Goal: Book appointment/travel/reservation

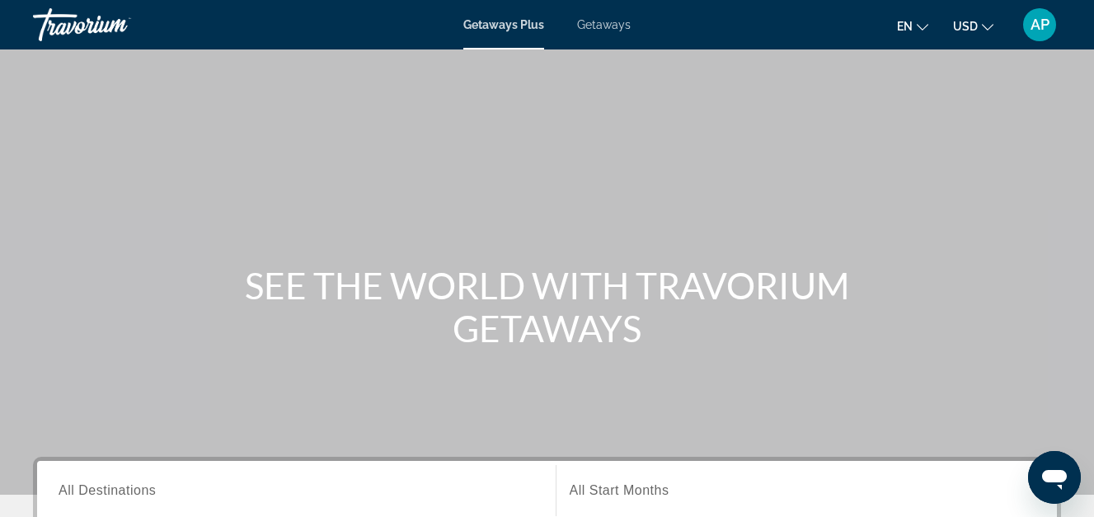
click at [110, 494] on span "All Destinations" at bounding box center [107, 490] width 97 height 14
click at [110, 494] on input "Destination All Destinations" at bounding box center [297, 491] width 476 height 20
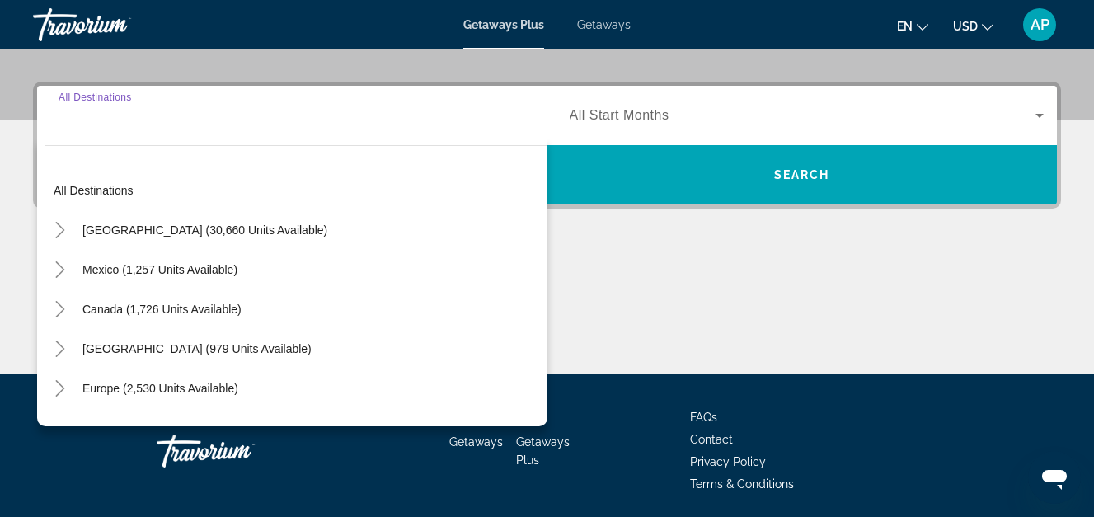
scroll to position [403, 0]
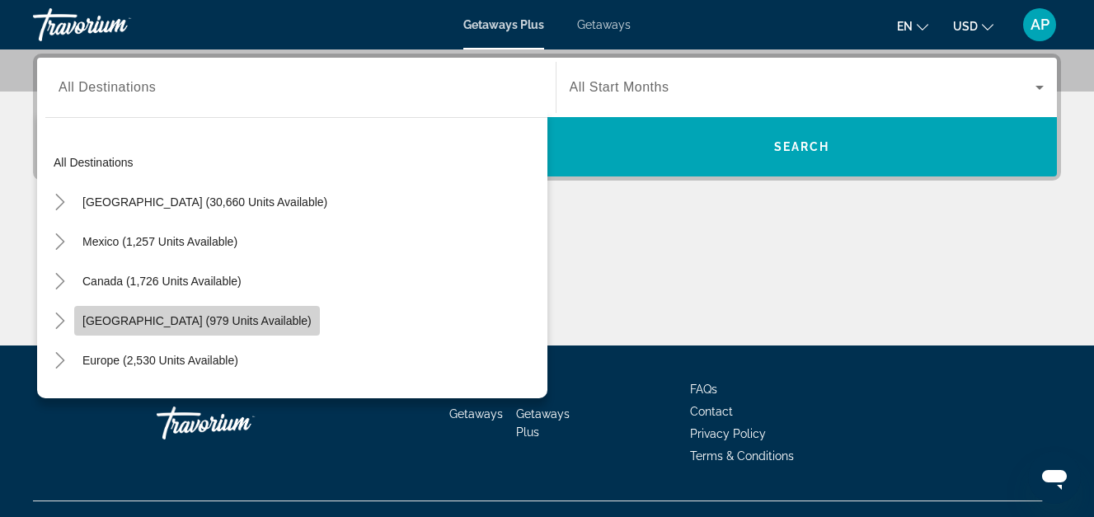
click at [196, 321] on span "[GEOGRAPHIC_DATA] (979 units available)" at bounding box center [196, 320] width 229 height 13
type input "**********"
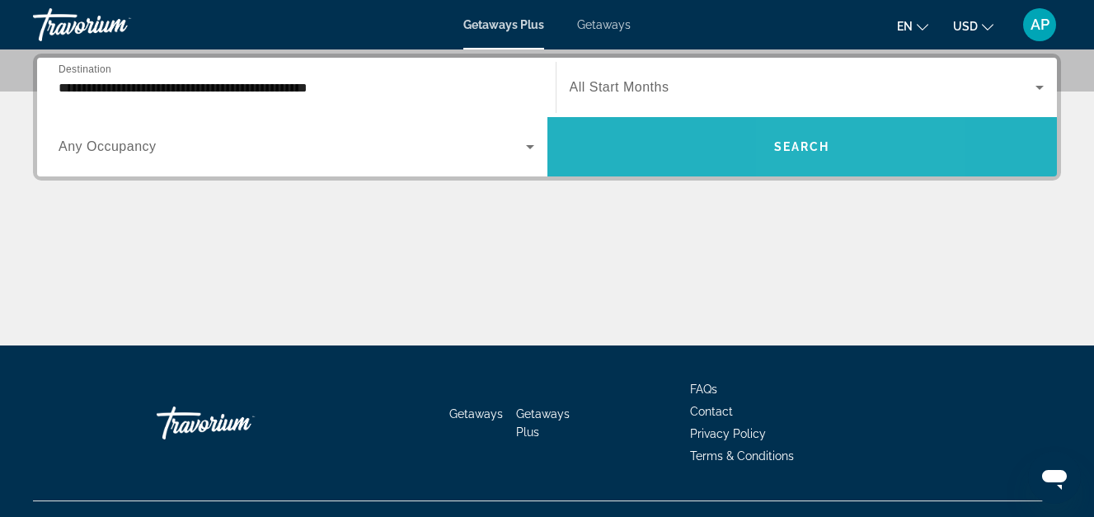
click at [829, 146] on span "Search" at bounding box center [802, 146] width 56 height 13
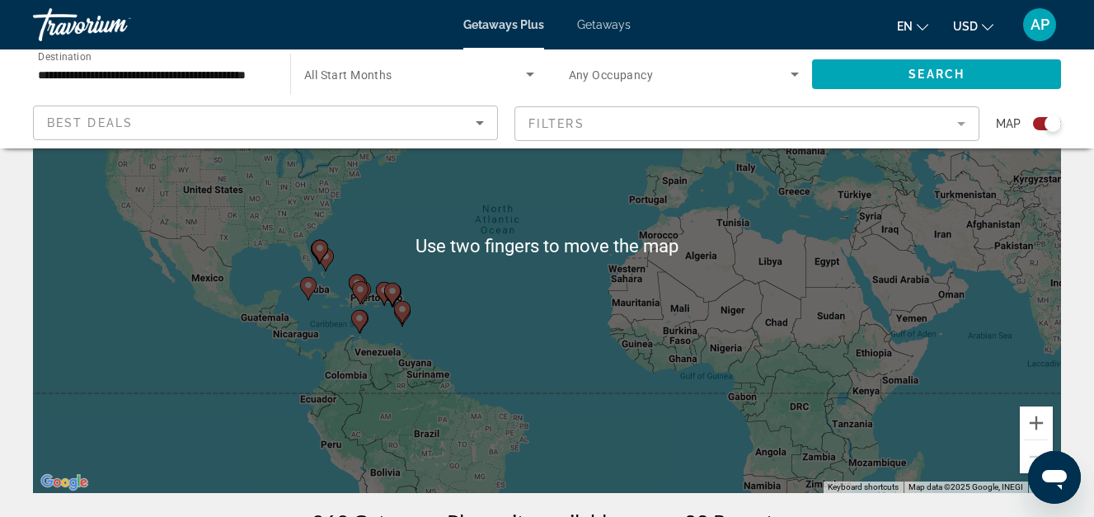
scroll to position [167, 0]
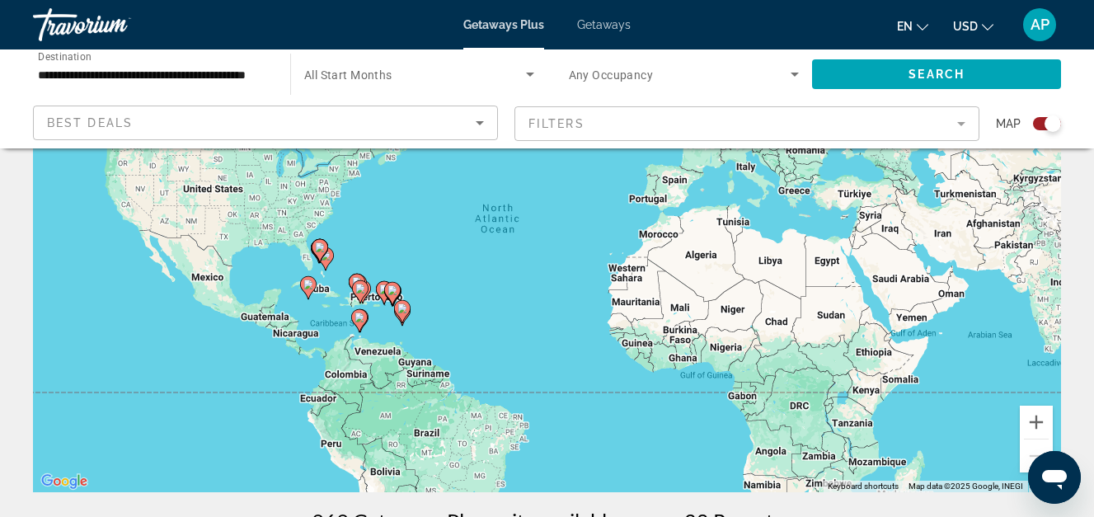
click at [1035, 121] on div "Search widget" at bounding box center [1047, 123] width 28 height 13
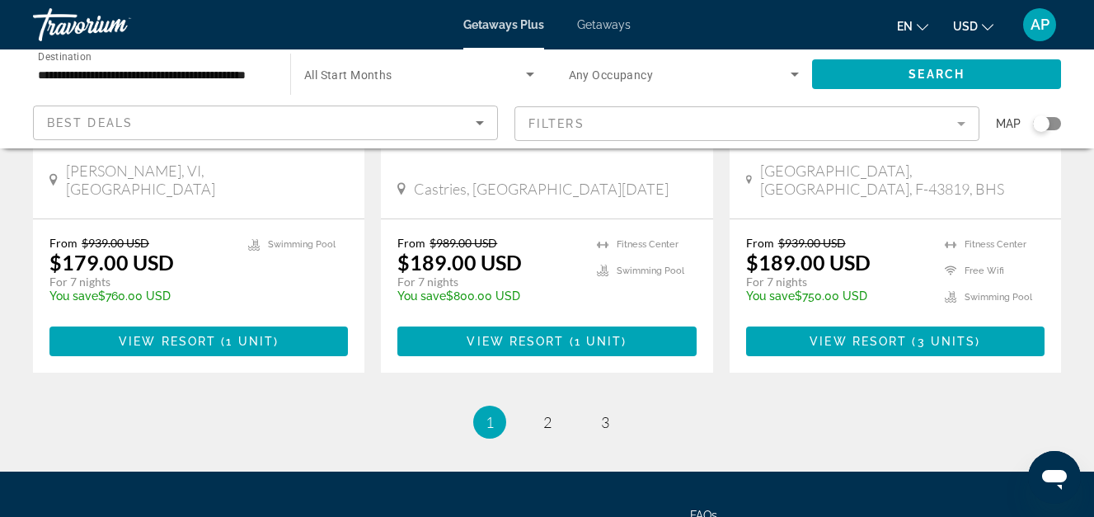
scroll to position [2199, 0]
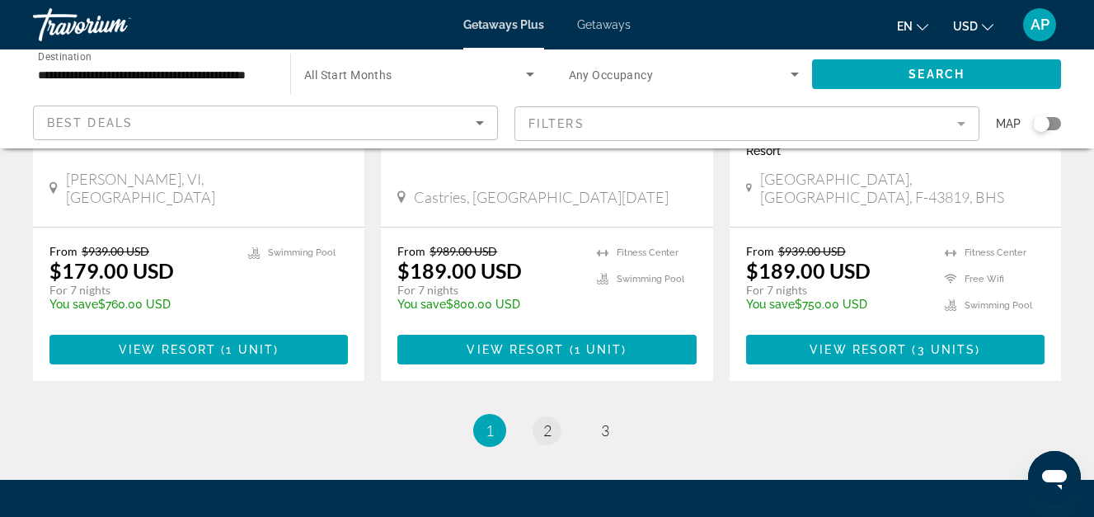
click at [546, 421] on span "2" at bounding box center [547, 430] width 8 height 18
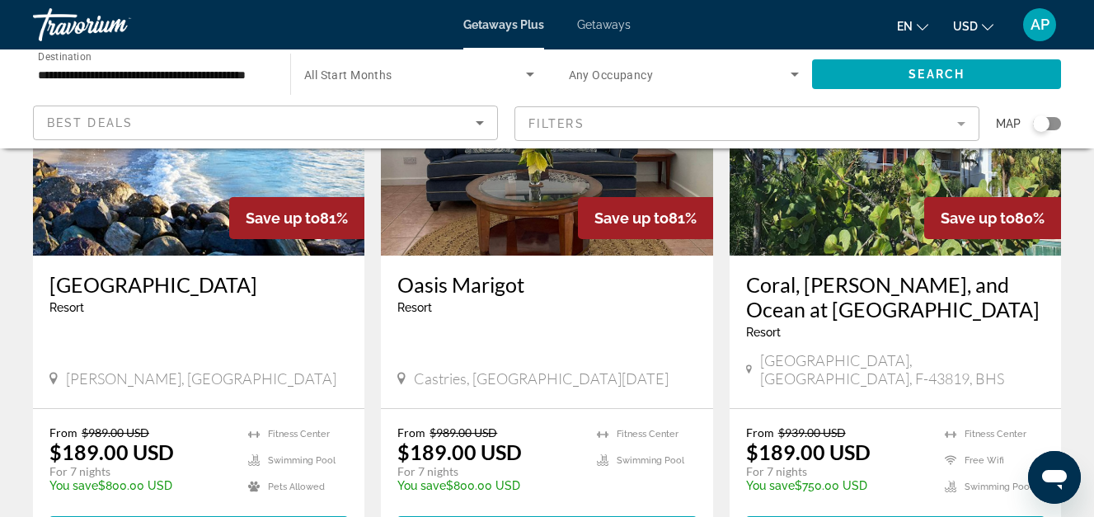
scroll to position [239, 0]
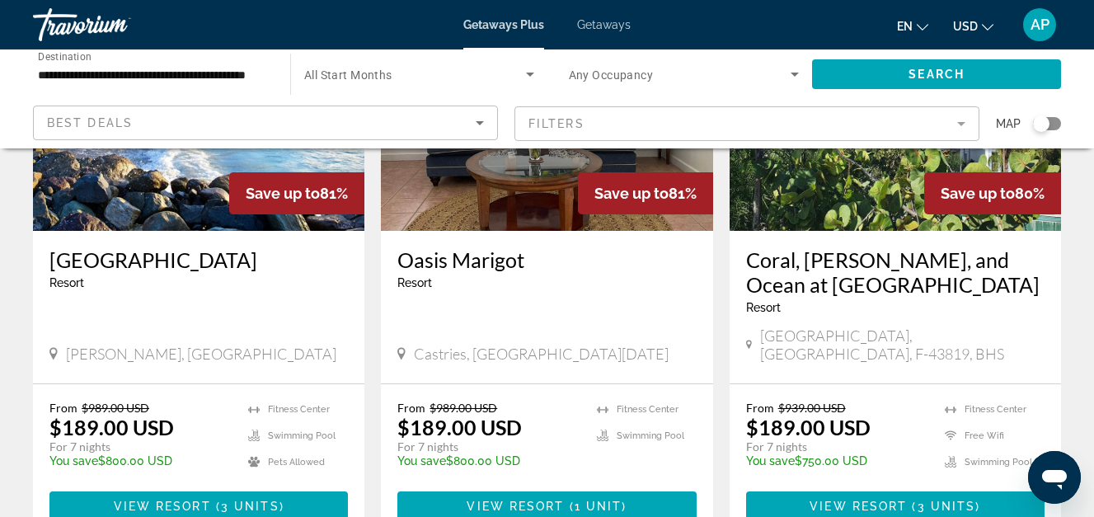
click at [621, 419] on ul "Fitness Center Swimming Pool" at bounding box center [647, 440] width 100 height 78
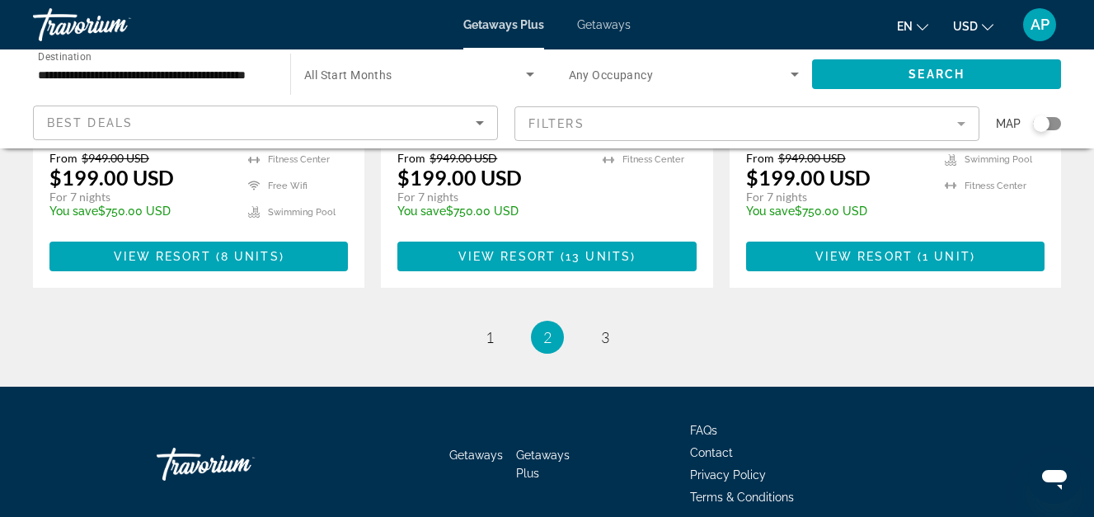
scroll to position [2275, 0]
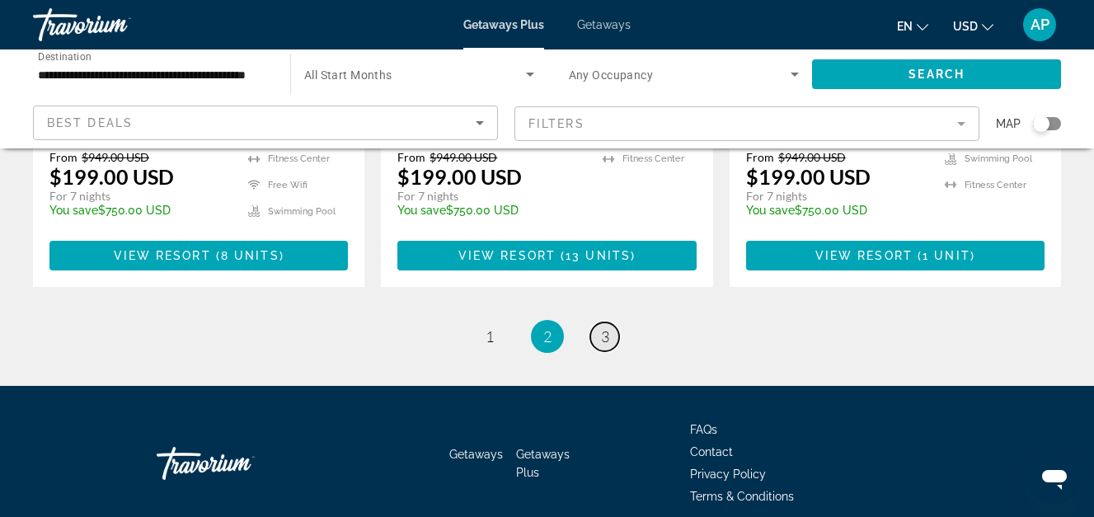
click at [603, 327] on span "3" at bounding box center [605, 336] width 8 height 18
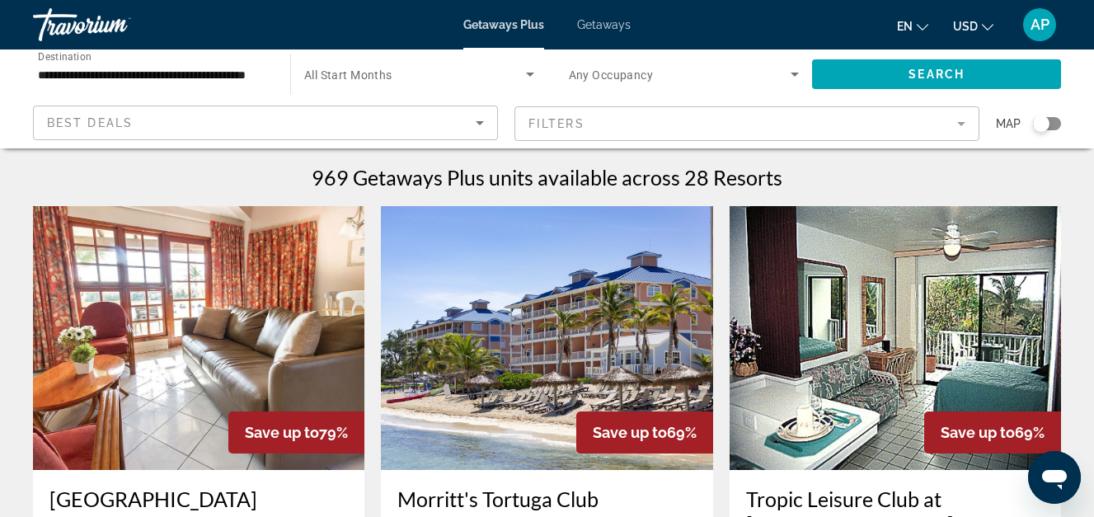
click at [655, 365] on img "Main content" at bounding box center [546, 338] width 331 height 264
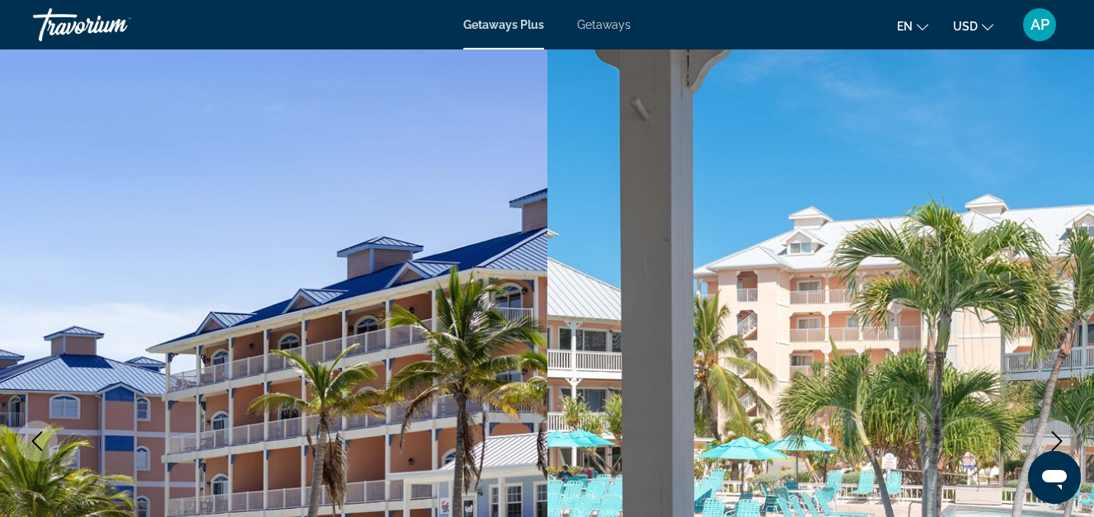
click at [604, 19] on span "Getaways" at bounding box center [604, 24] width 54 height 13
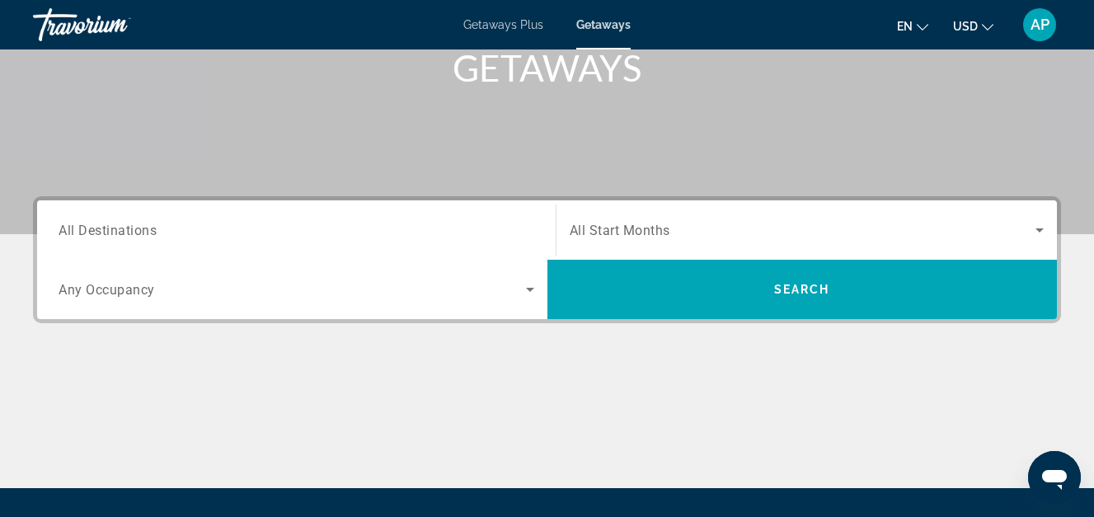
scroll to position [267, 0]
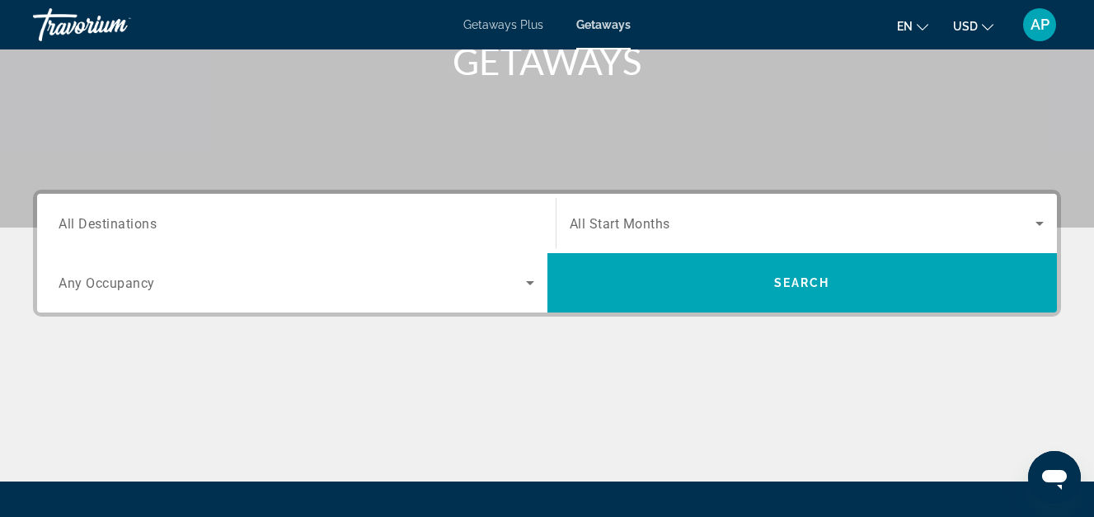
click at [126, 224] on span "All Destinations" at bounding box center [108, 223] width 98 height 16
click at [126, 224] on input "Destination All Destinations" at bounding box center [297, 224] width 476 height 20
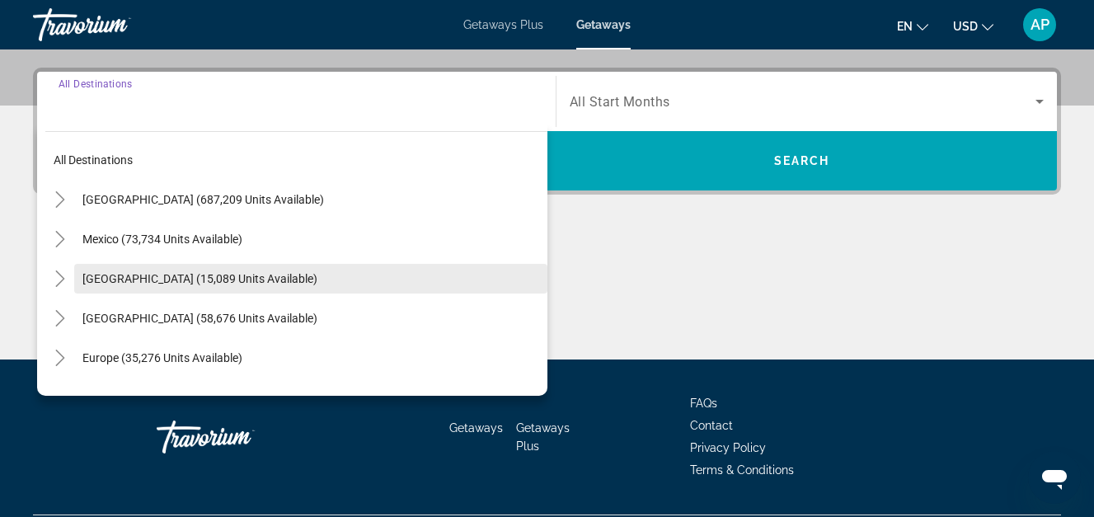
scroll to position [403, 0]
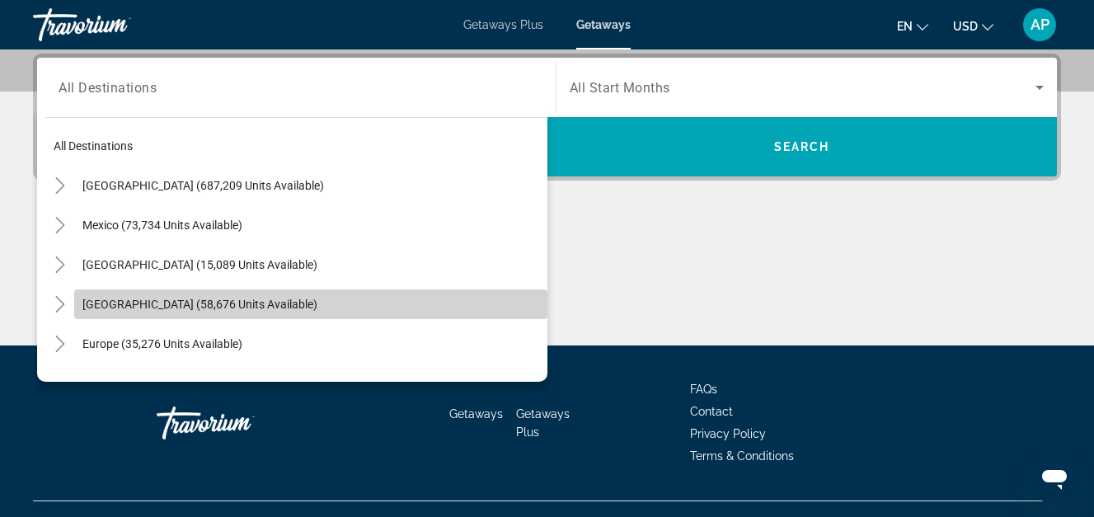
click at [317, 306] on span "[GEOGRAPHIC_DATA] (58,676 units available)" at bounding box center [199, 304] width 235 height 13
type input "**********"
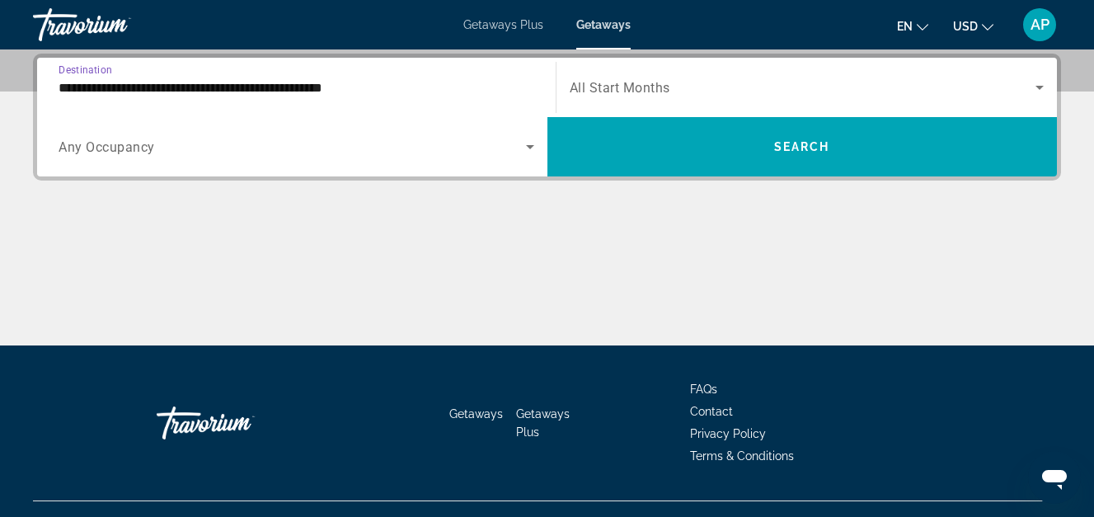
click at [1038, 84] on icon "Search widget" at bounding box center [1039, 87] width 20 height 20
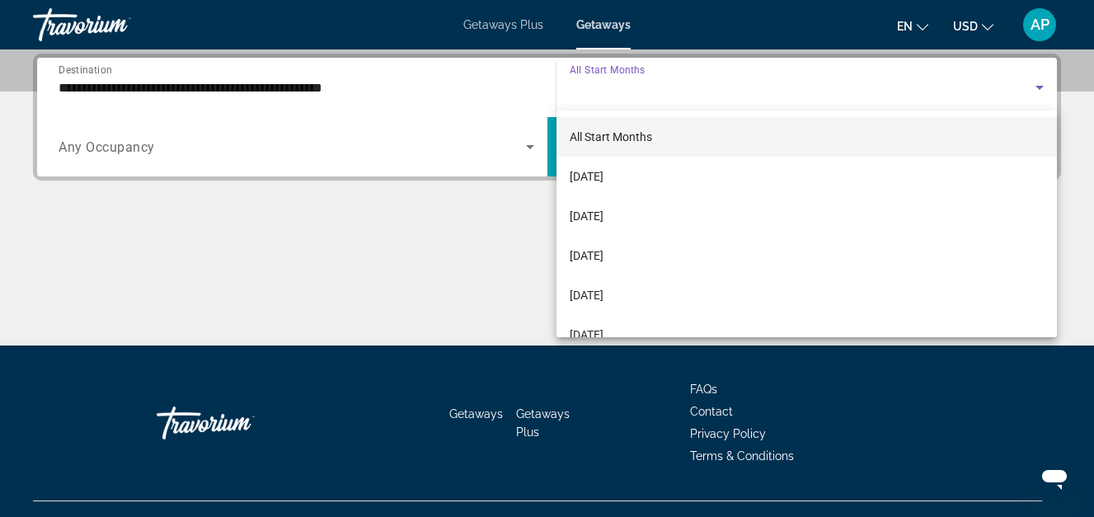
click at [1038, 82] on div at bounding box center [547, 258] width 1094 height 517
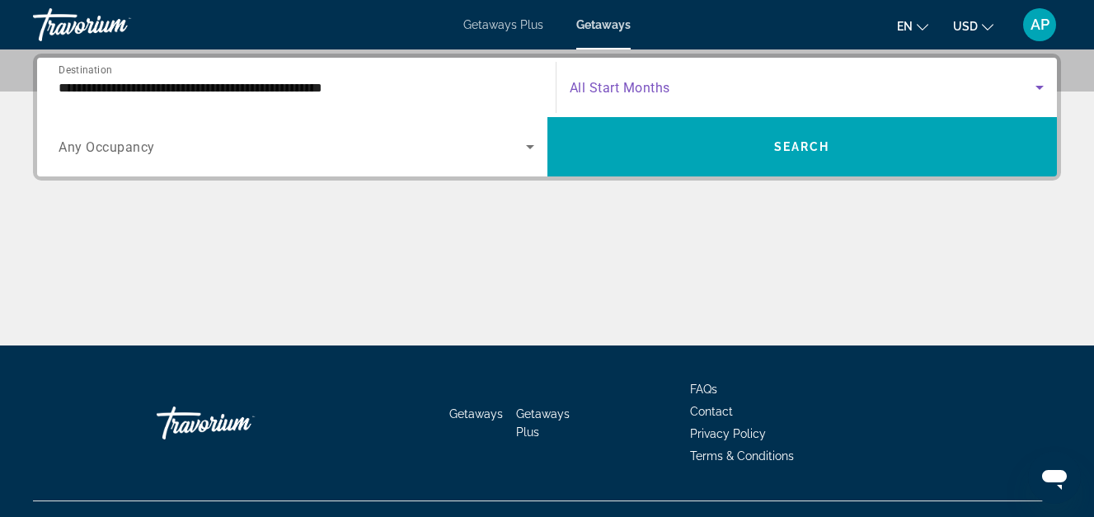
click at [1038, 82] on icon "Search widget" at bounding box center [1039, 87] width 20 height 20
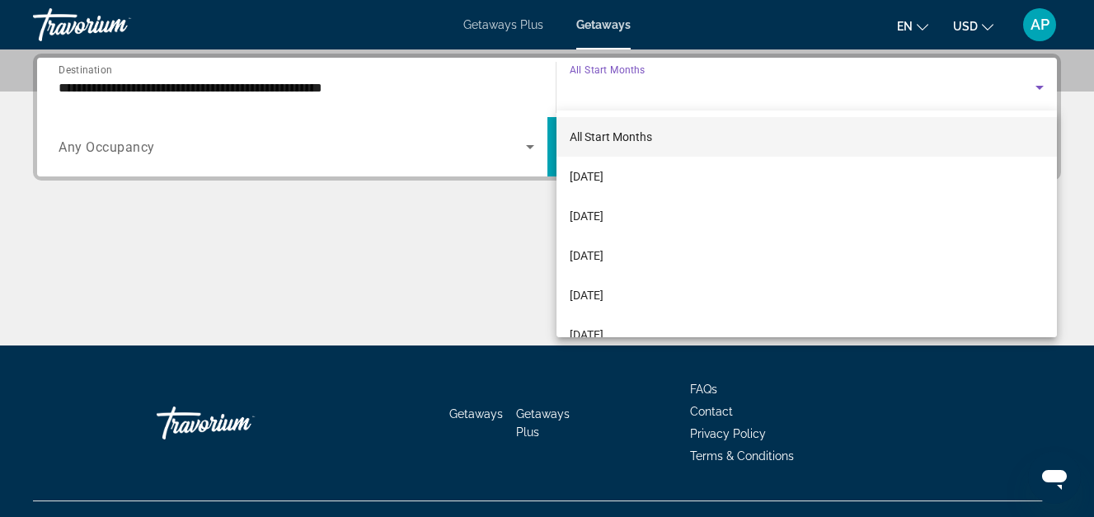
click at [1038, 82] on icon "Search widget" at bounding box center [1039, 87] width 20 height 20
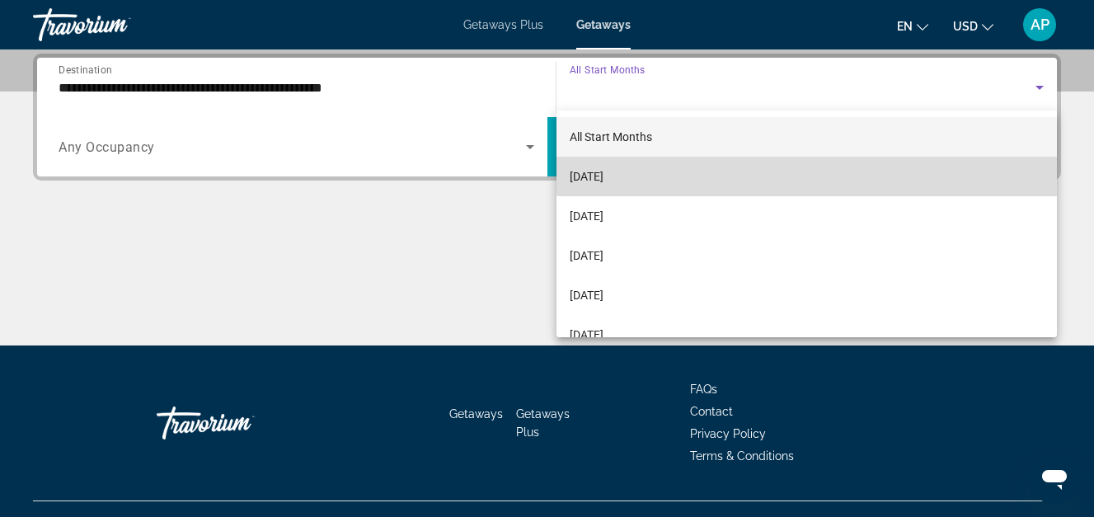
click at [811, 157] on mat-option "[DATE]" at bounding box center [806, 177] width 501 height 40
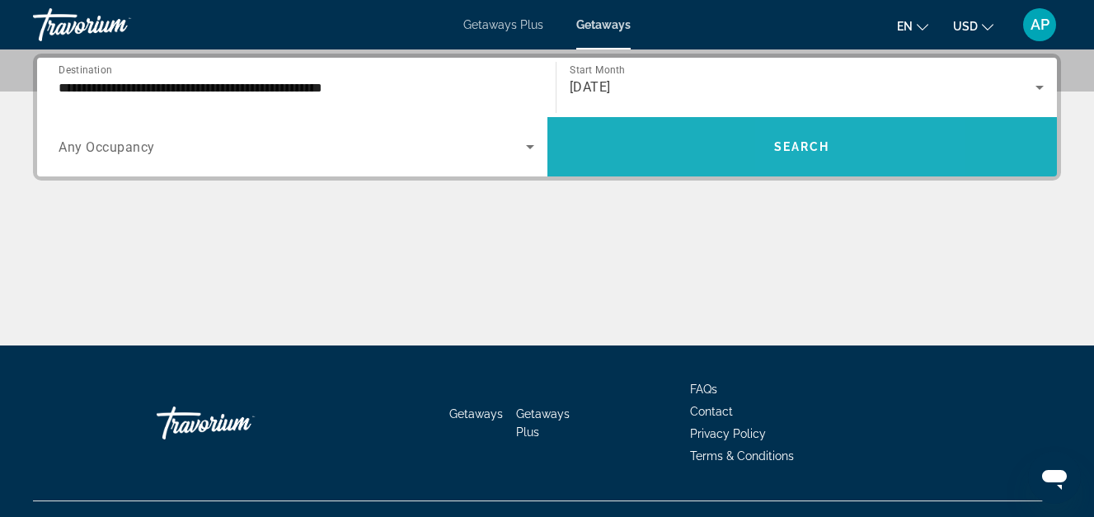
click at [811, 148] on span "Search" at bounding box center [802, 146] width 56 height 13
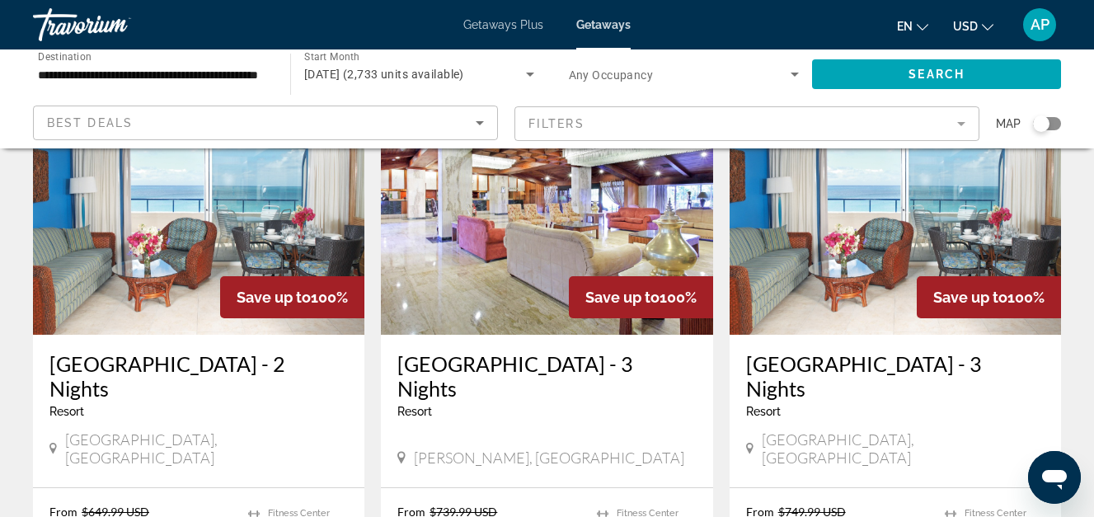
scroll to position [152, 0]
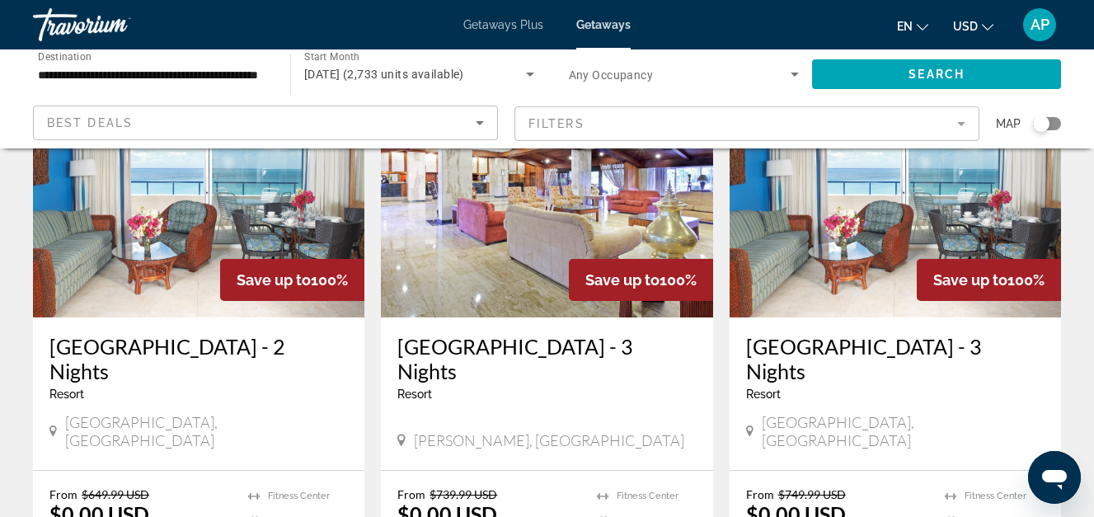
click at [941, 312] on img "Main content" at bounding box center [894, 186] width 331 height 264
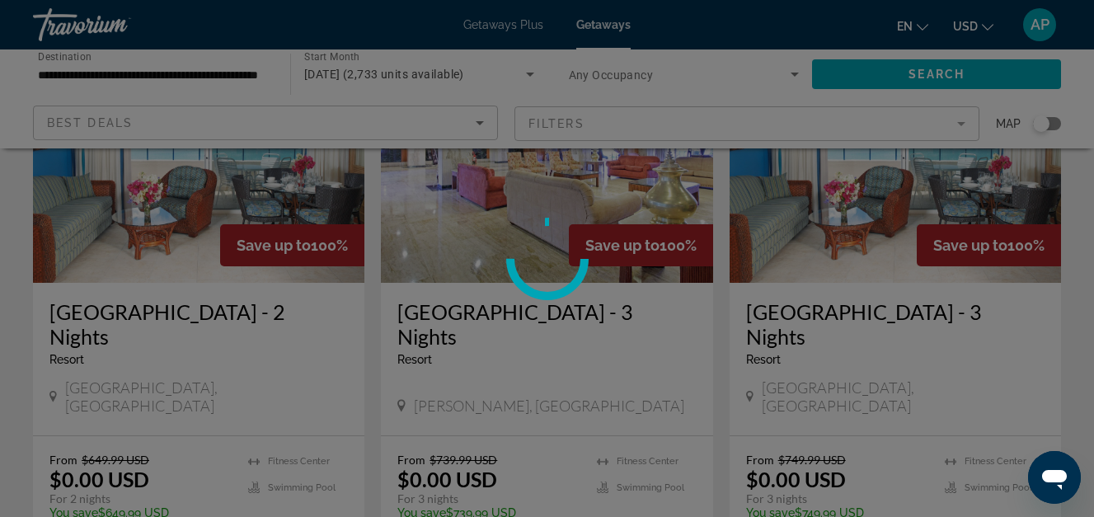
scroll to position [203, 0]
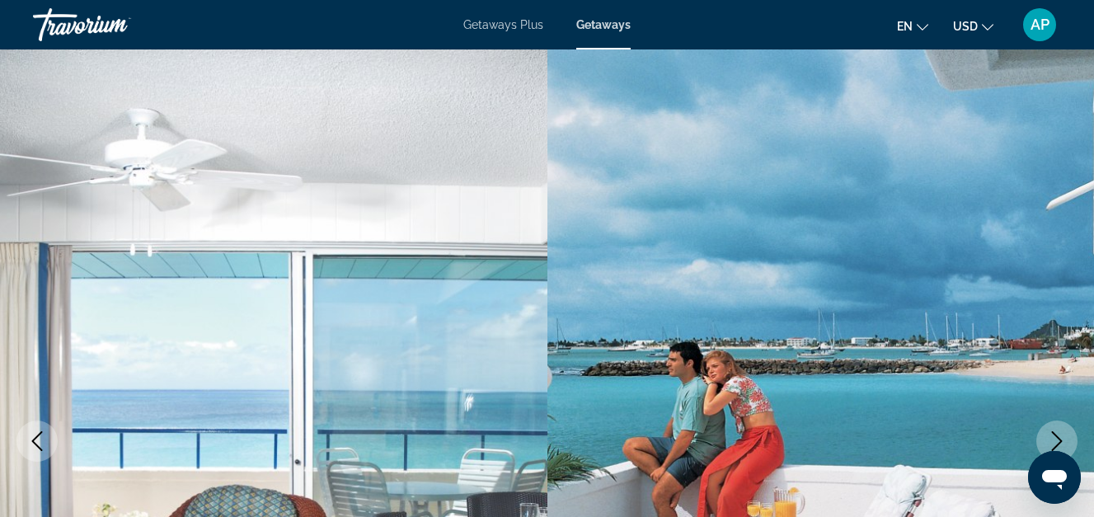
click at [1089, 219] on img "Main content" at bounding box center [820, 440] width 547 height 783
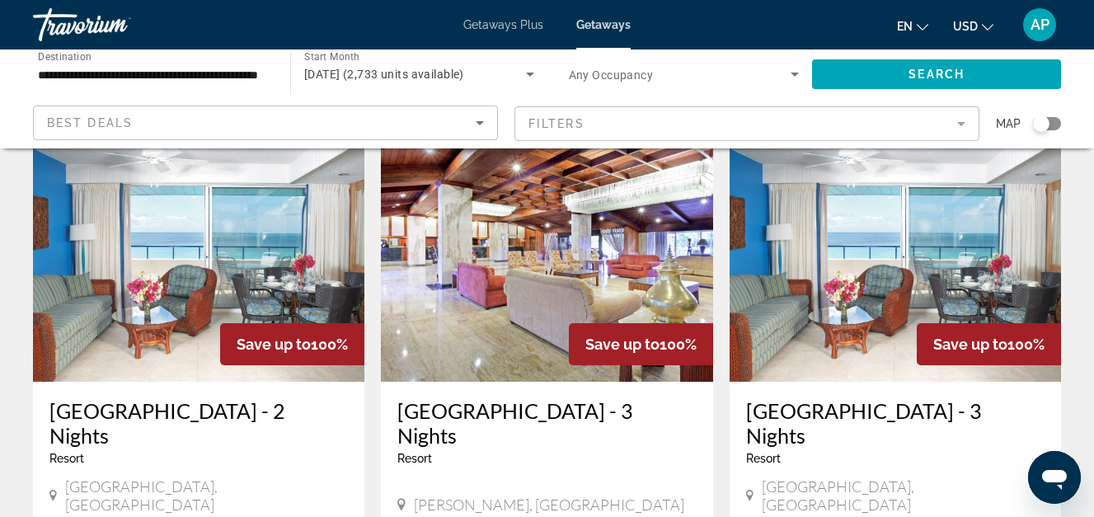
click at [925, 345] on div "Save up to 100%" at bounding box center [989, 344] width 144 height 42
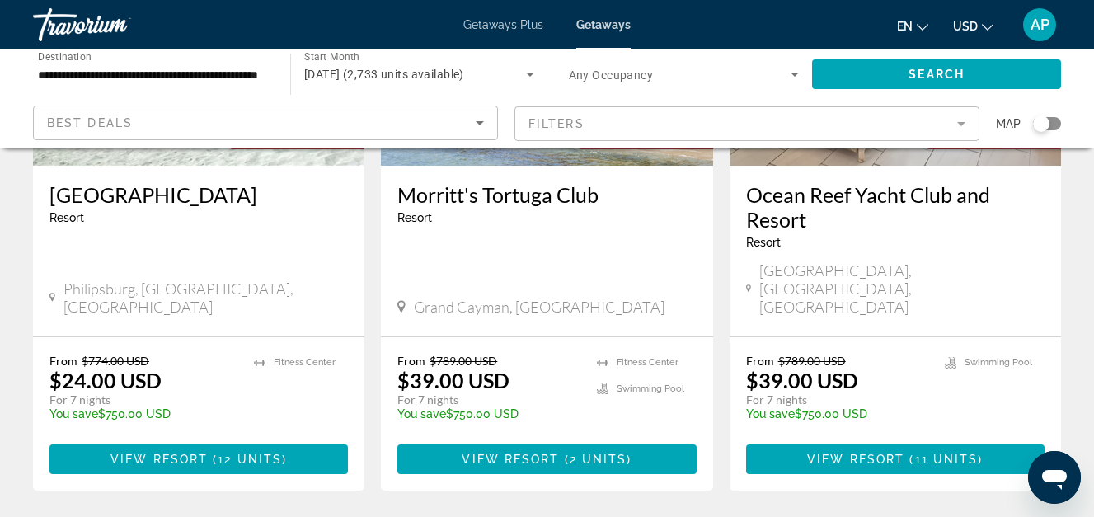
scroll to position [926, 0]
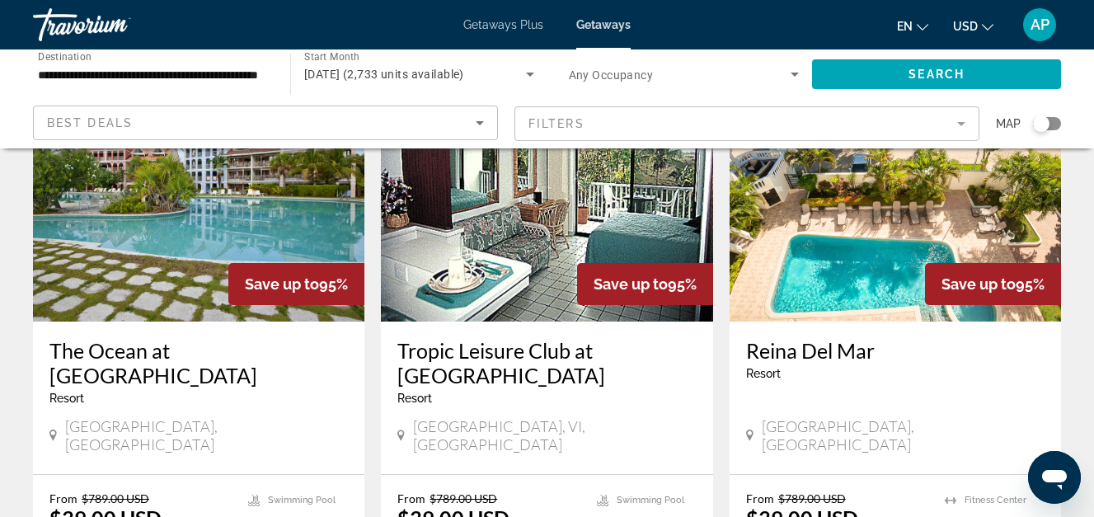
click at [898, 359] on div "[GEOGRAPHIC_DATA] - This is an adults only resort [GEOGRAPHIC_DATA], [GEOGRAPHI…" at bounding box center [894, 397] width 331 height 152
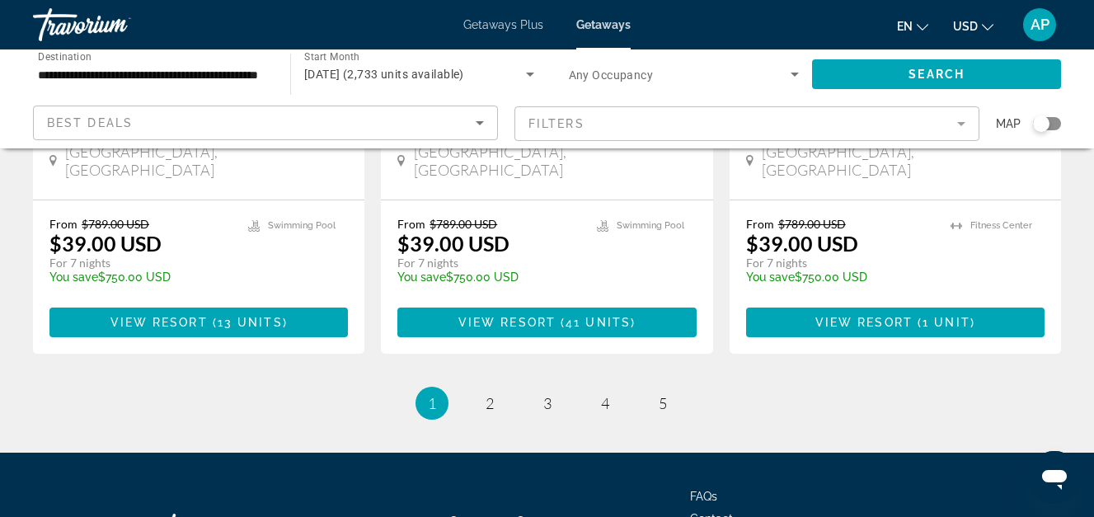
scroll to position [2291, 0]
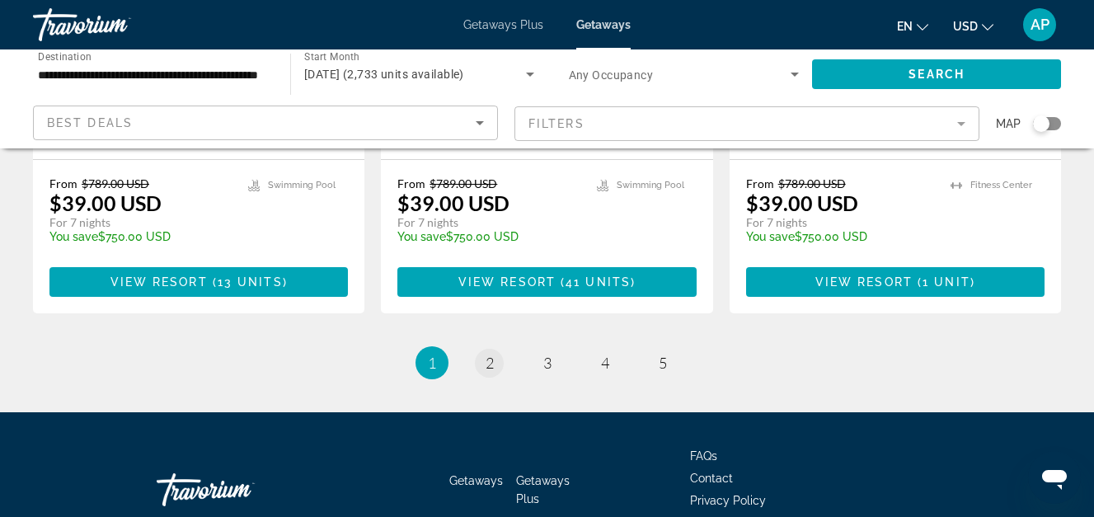
click at [488, 354] on span "2" at bounding box center [489, 363] width 8 height 18
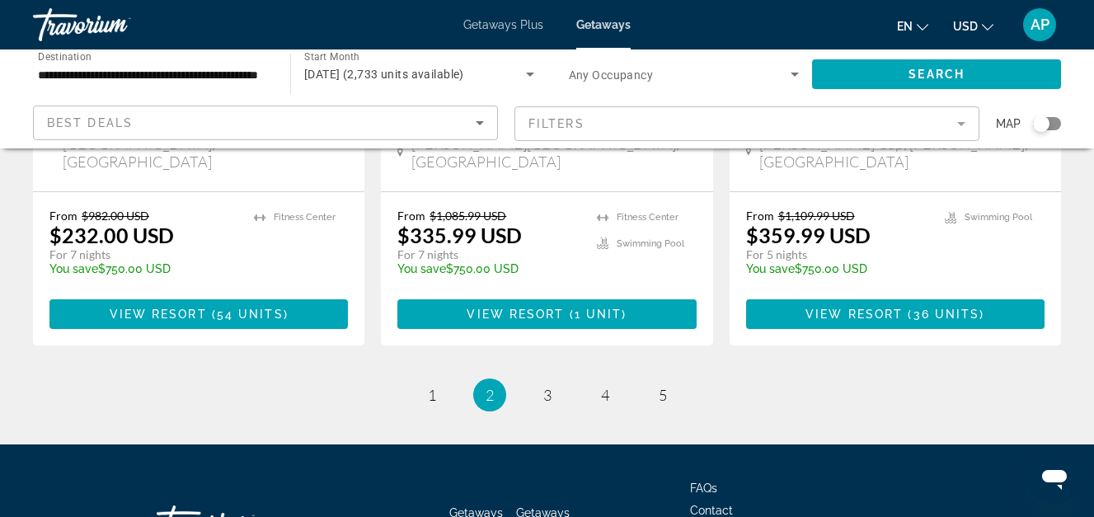
scroll to position [2257, 0]
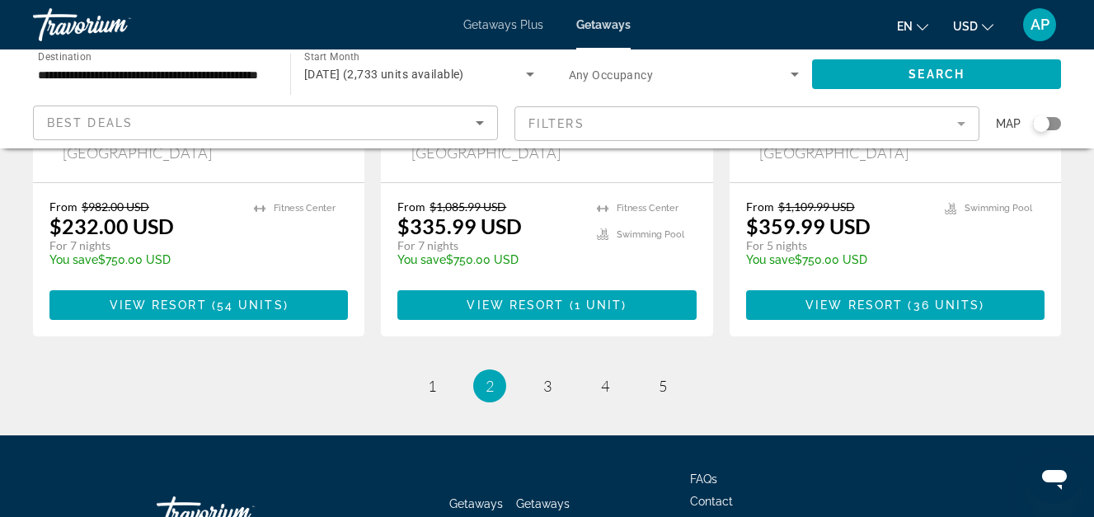
click at [560, 372] on link "page 3" at bounding box center [546, 386] width 29 height 29
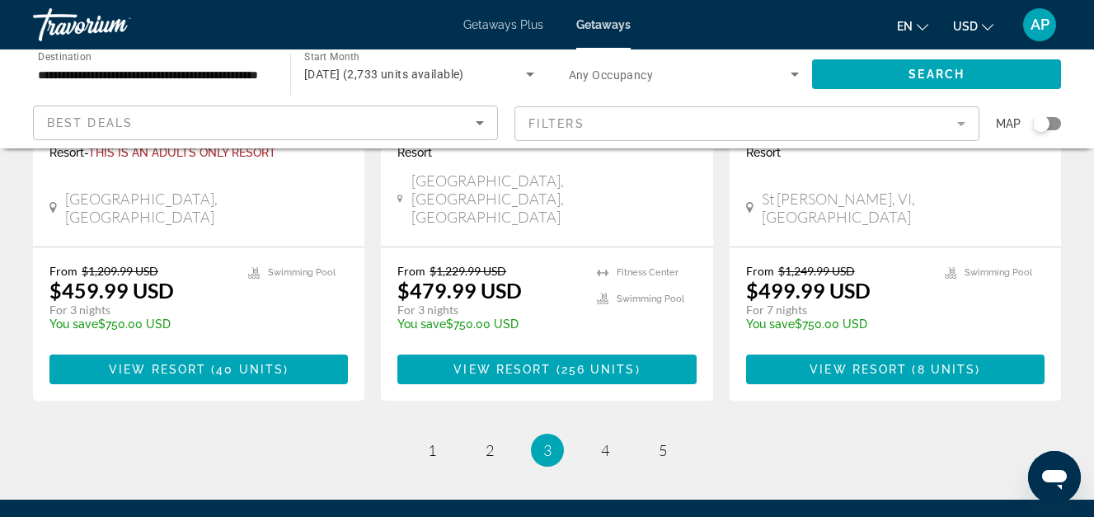
scroll to position [2299, 0]
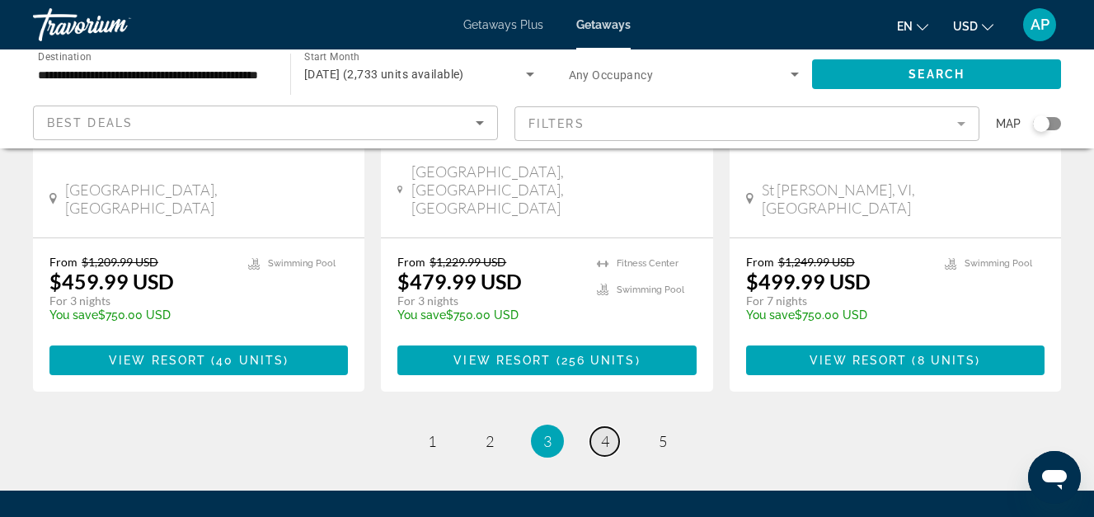
click at [604, 432] on span "4" at bounding box center [605, 441] width 8 height 18
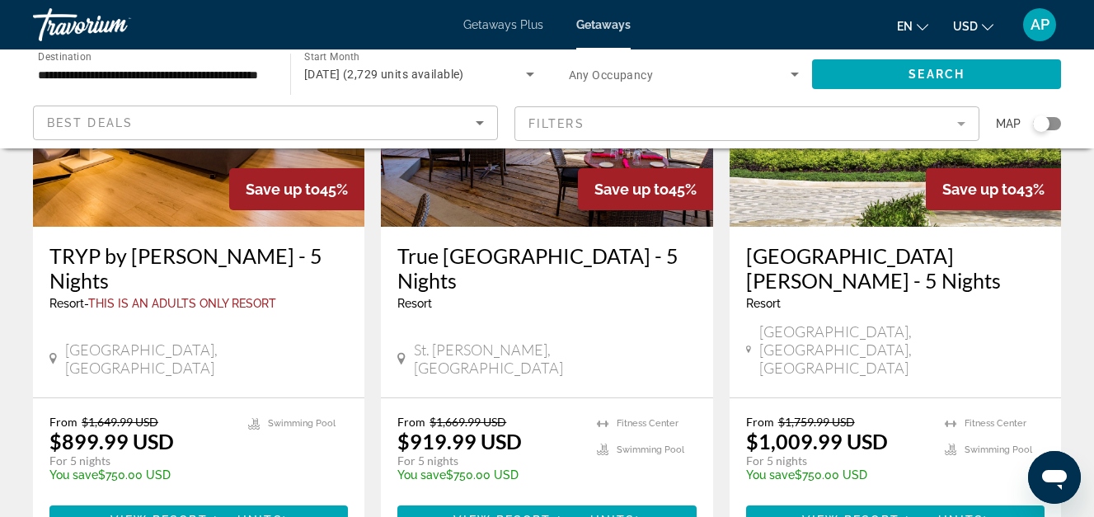
scroll to position [2059, 0]
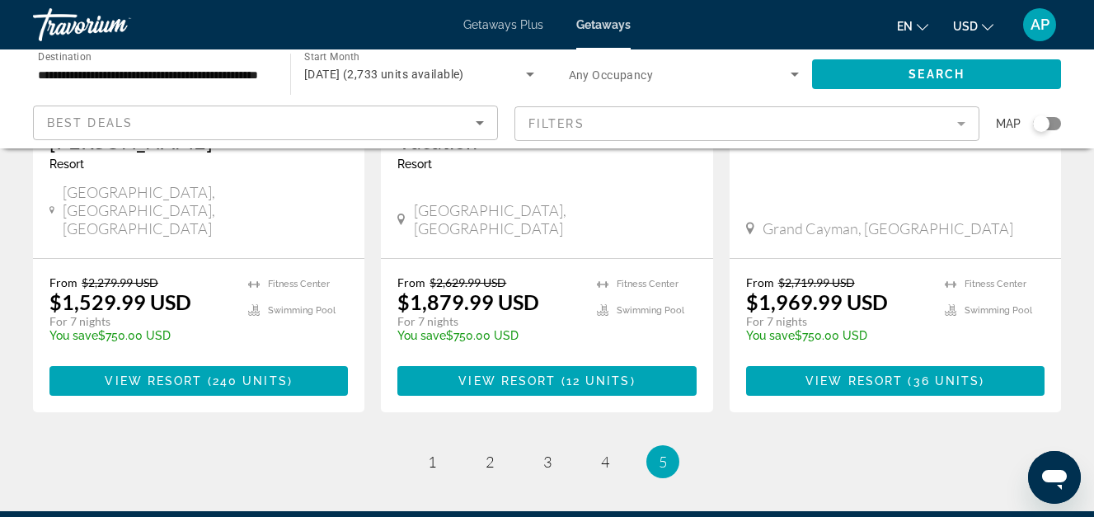
scroll to position [1653, 0]
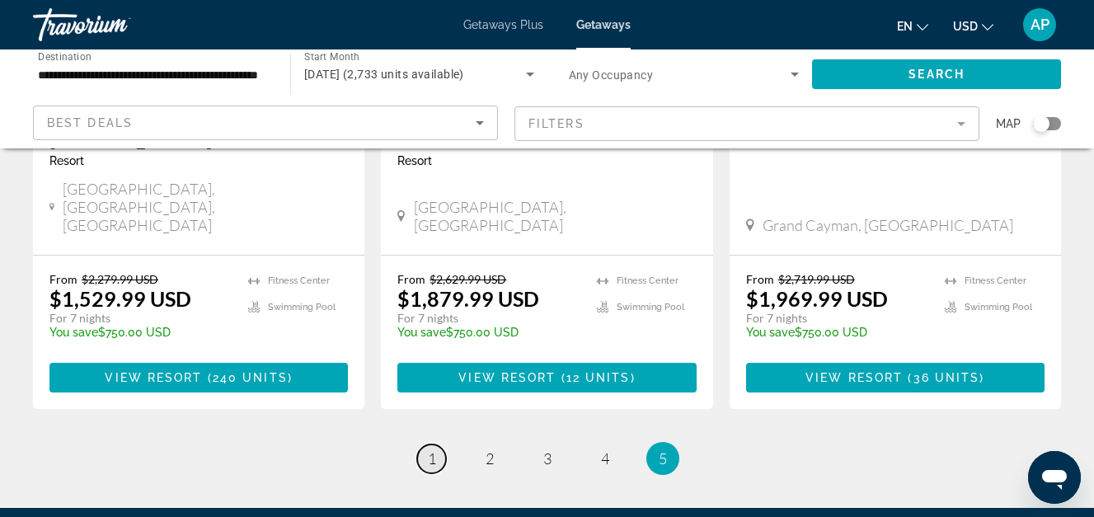
click at [428, 449] on span "1" at bounding box center [432, 458] width 8 height 18
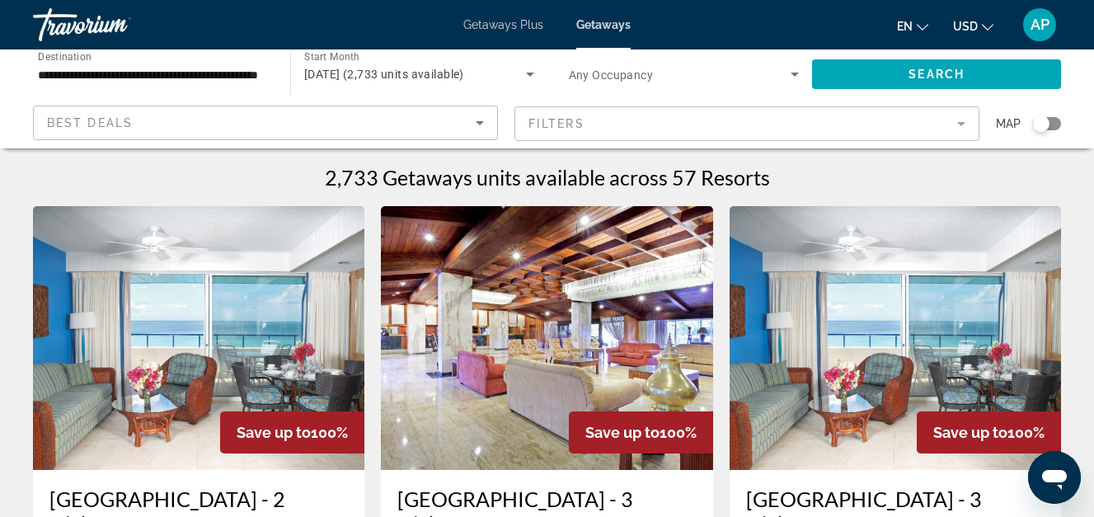
click at [846, 359] on img "Main content" at bounding box center [894, 338] width 331 height 264
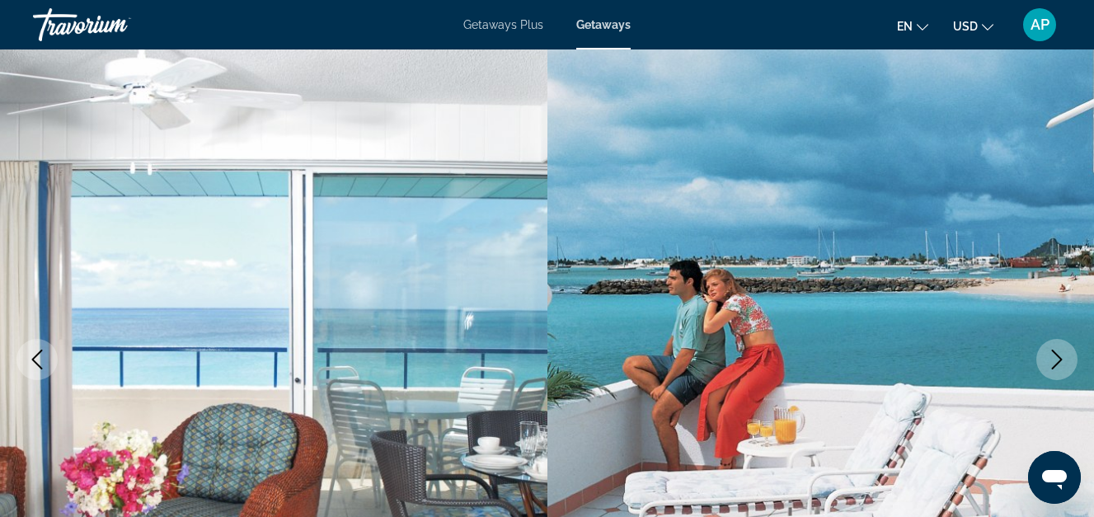
scroll to position [91, 0]
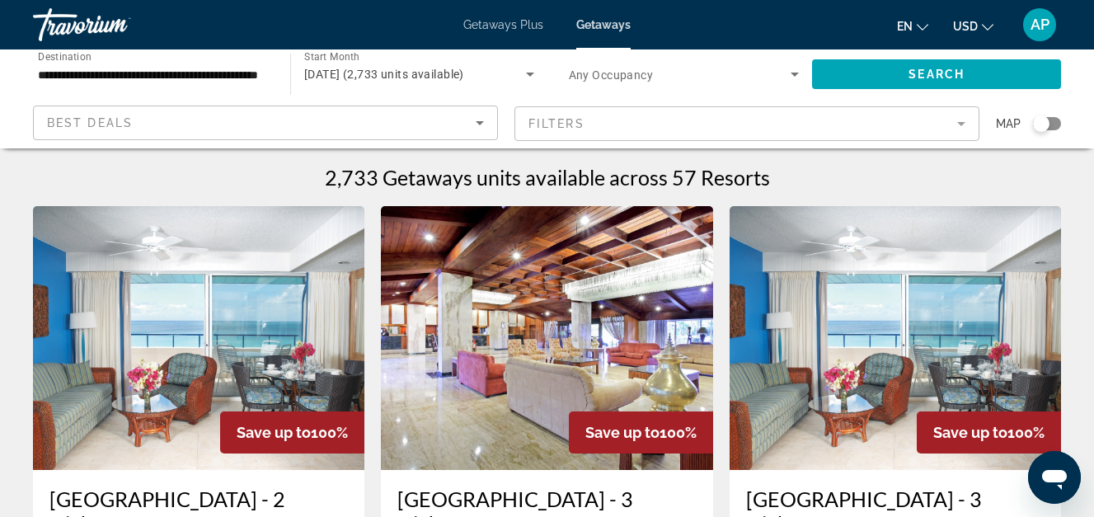
click at [1036, 248] on img "Main content" at bounding box center [894, 338] width 331 height 264
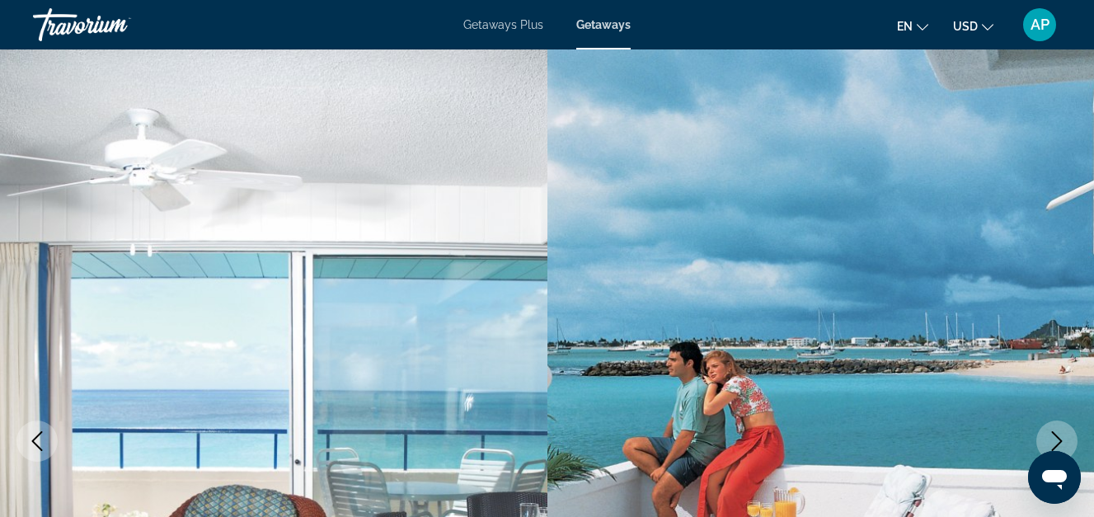
click at [30, 434] on icon "Previous image" at bounding box center [37, 441] width 20 height 20
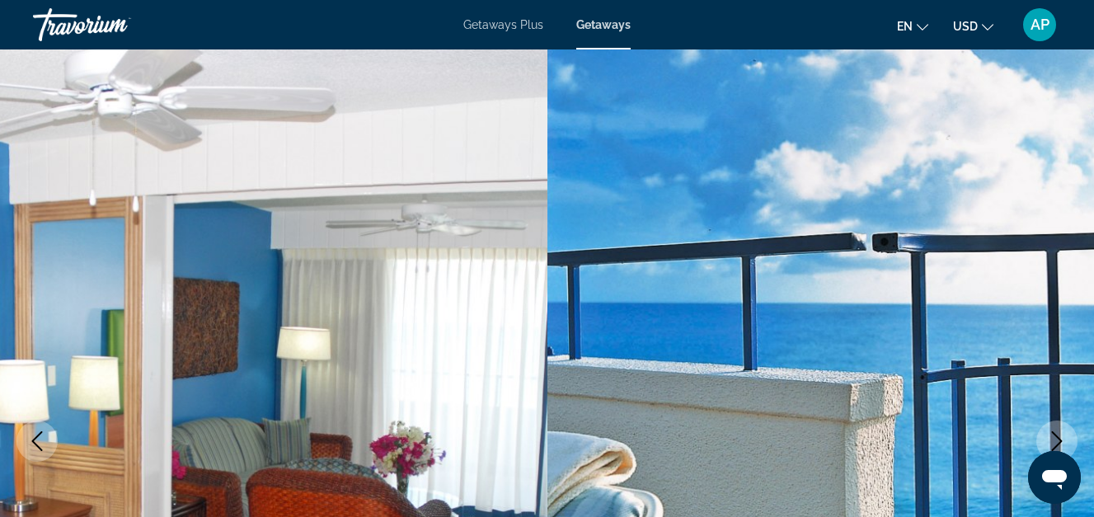
click at [37, 441] on icon "Previous image" at bounding box center [37, 441] width 20 height 20
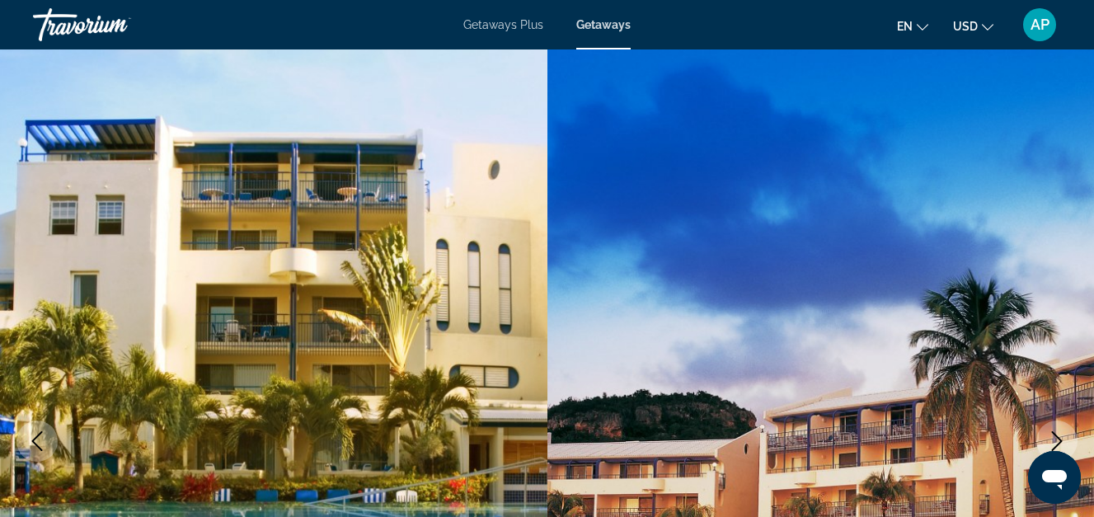
click at [37, 441] on icon "Previous image" at bounding box center [37, 441] width 20 height 20
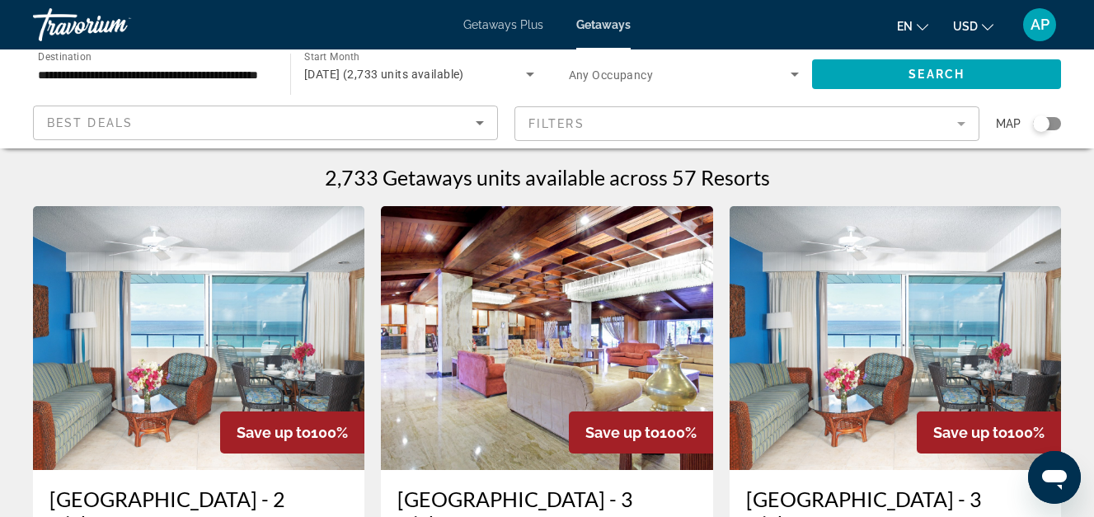
click at [1060, 342] on img "Main content" at bounding box center [894, 338] width 331 height 264
click at [340, 256] on img "Main content" at bounding box center [198, 338] width 331 height 264
click at [349, 256] on img "Main content" at bounding box center [198, 338] width 331 height 264
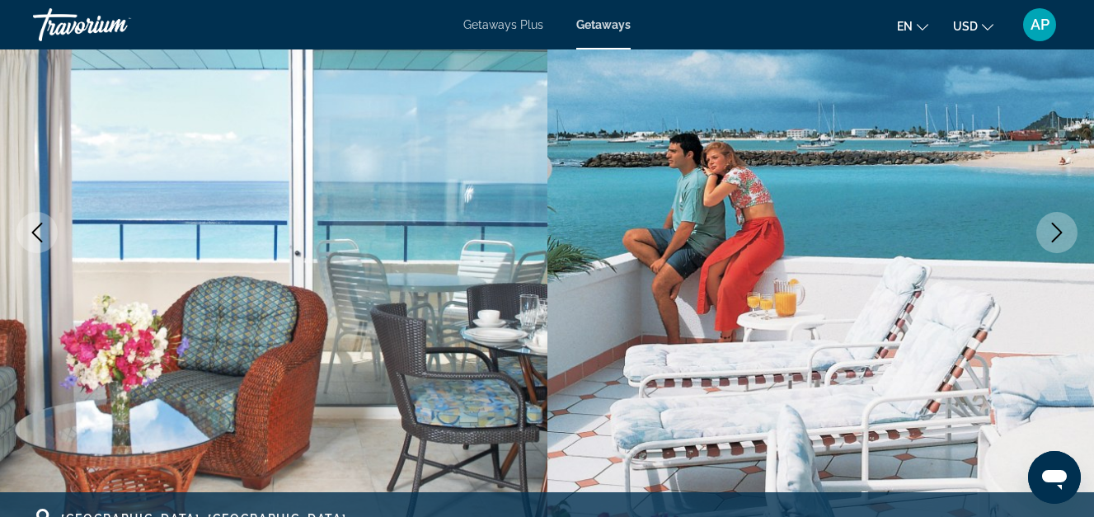
scroll to position [207, 0]
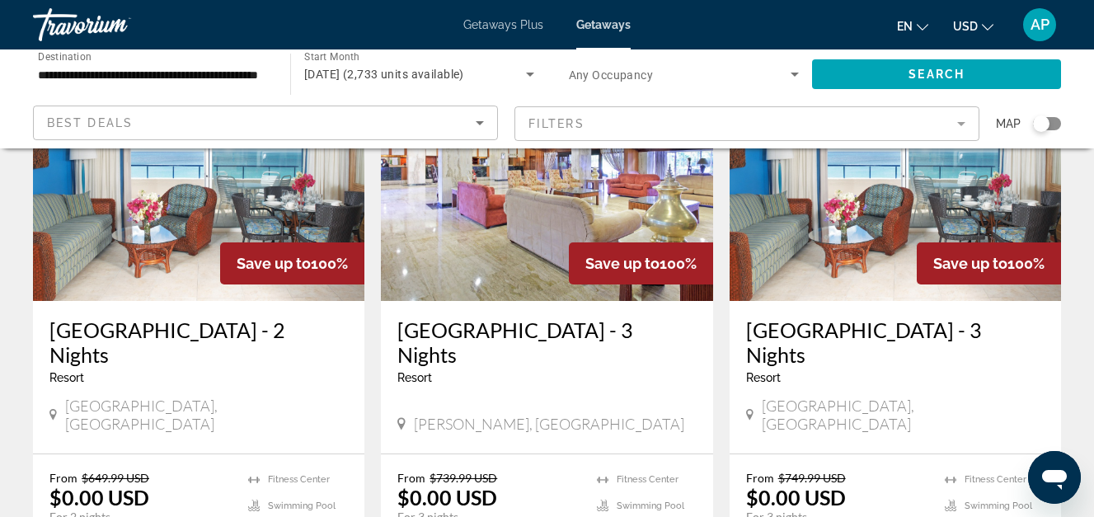
click at [905, 340] on h3 "[GEOGRAPHIC_DATA] - 3 Nights" at bounding box center [895, 341] width 298 height 49
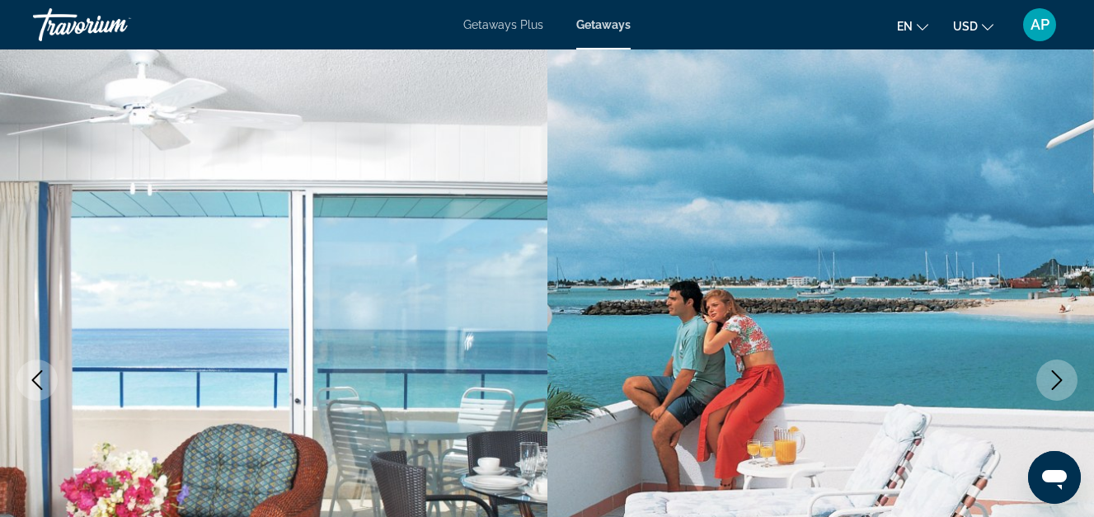
scroll to position [62, 0]
